Goal: Find specific page/section: Find specific page/section

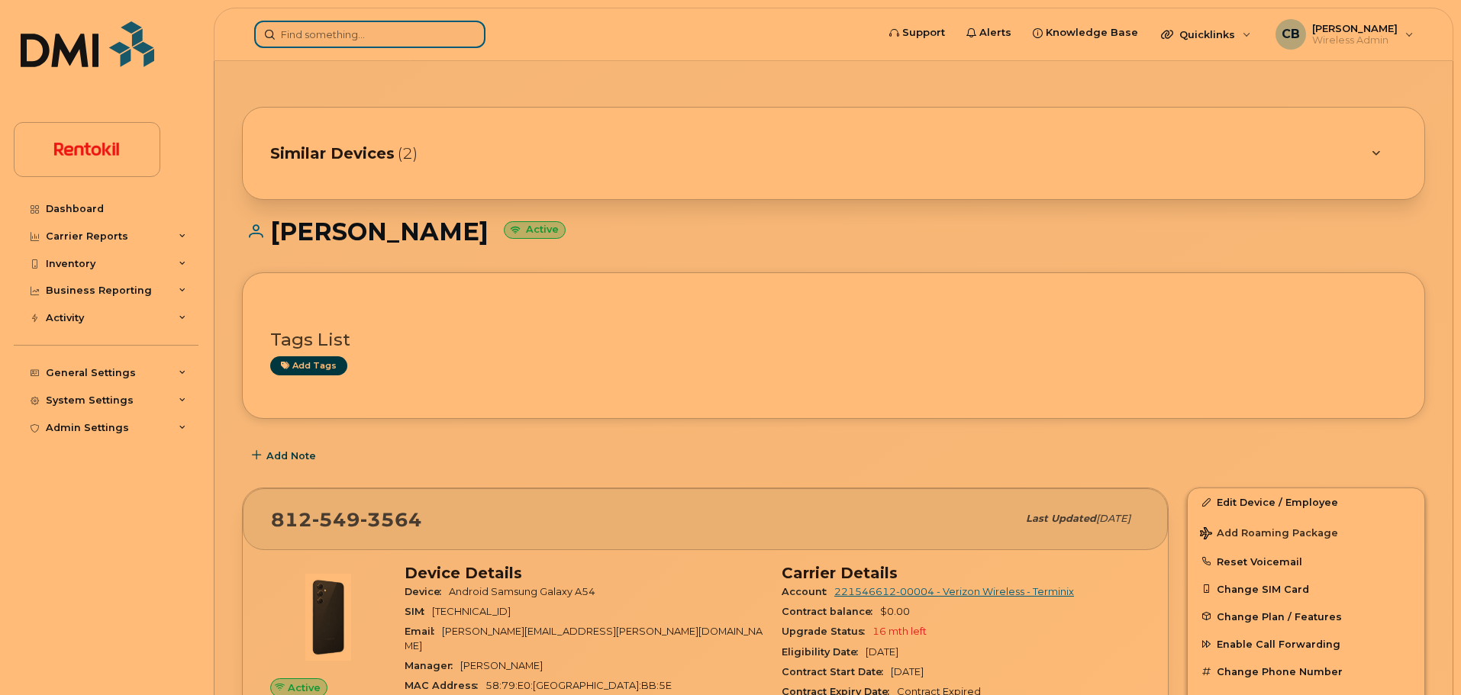
click at [320, 27] on input at bounding box center [369, 34] width 231 height 27
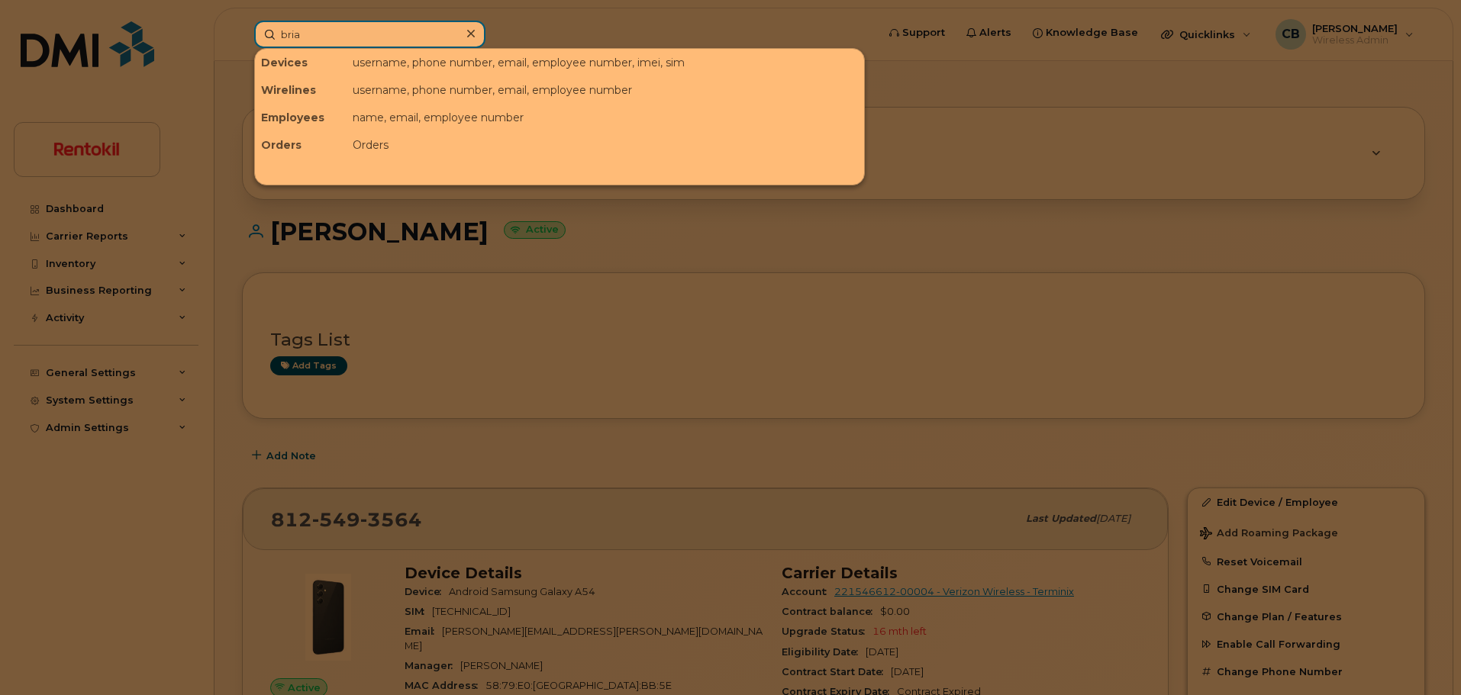
type input "[PERSON_NAME]"
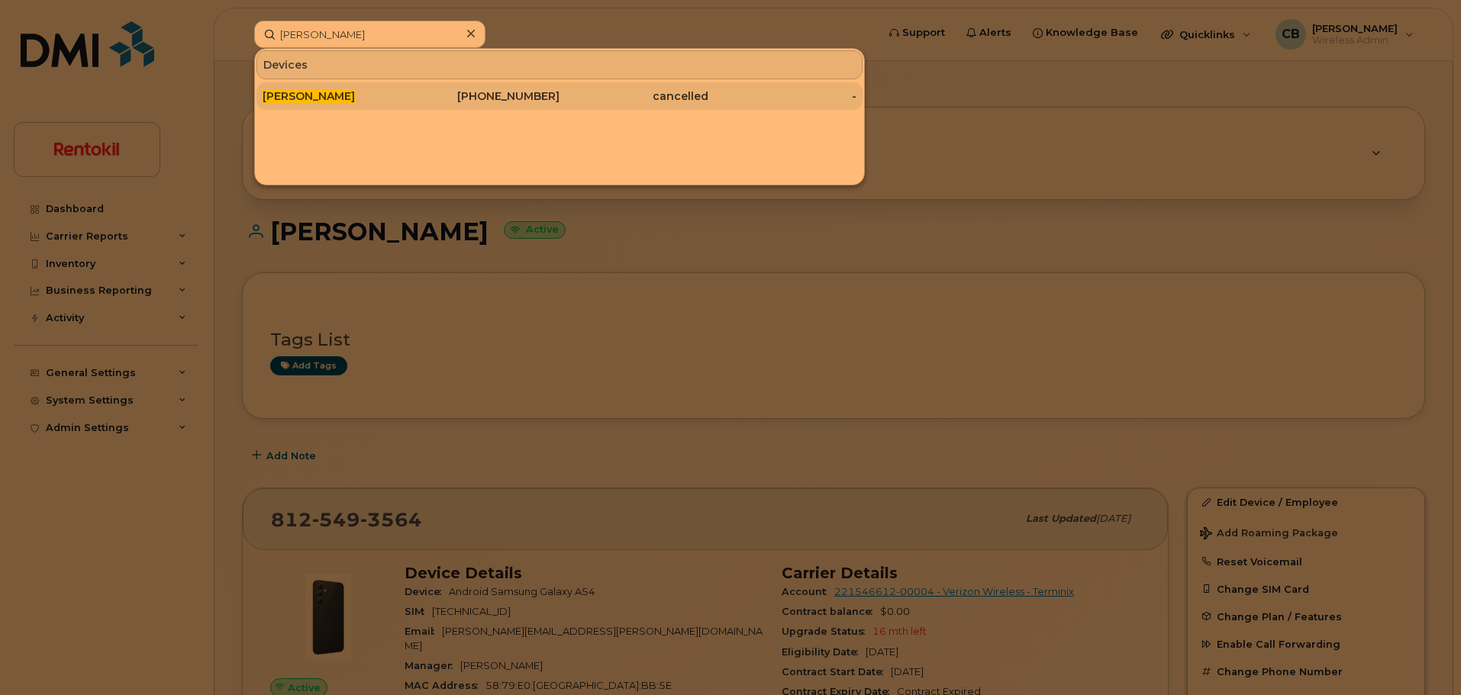
click at [293, 89] on div "[PERSON_NAME]" at bounding box center [337, 96] width 149 height 15
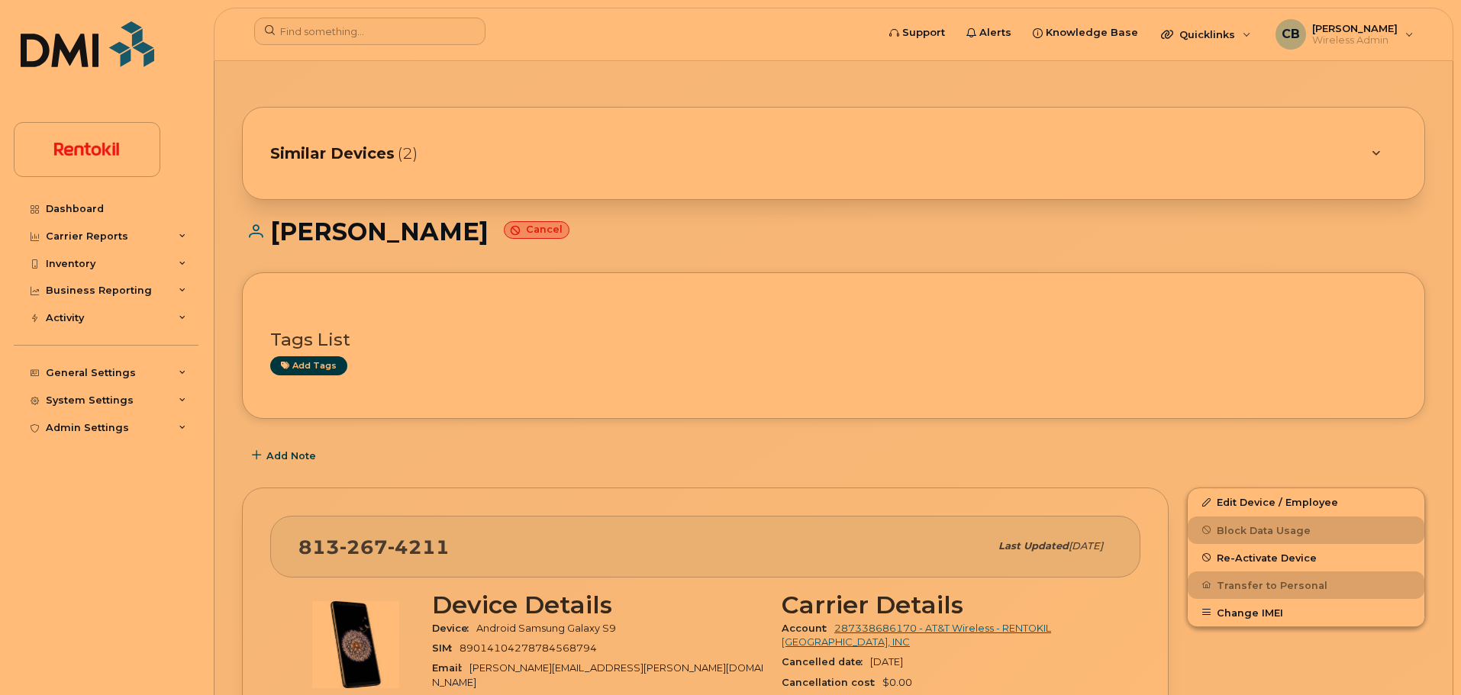
click at [548, 150] on div "Similar Devices (2)" at bounding box center [812, 153] width 1084 height 37
